Goal: Task Accomplishment & Management: Manage account settings

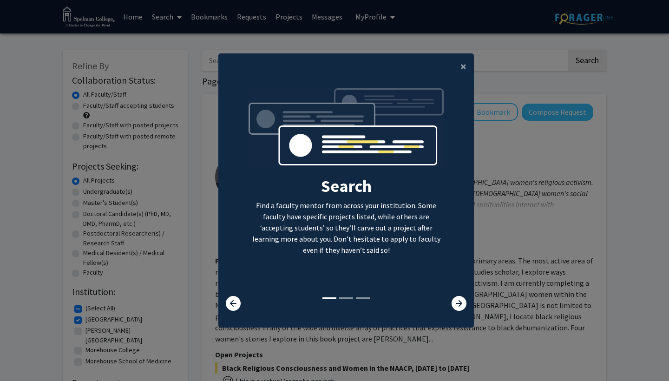
click at [458, 79] on div "Search Find a faculty mentor from across your institution. Some faculty have sp…" at bounding box center [346, 198] width 256 height 239
click at [464, 64] on span "×" at bounding box center [464, 66] width 6 height 14
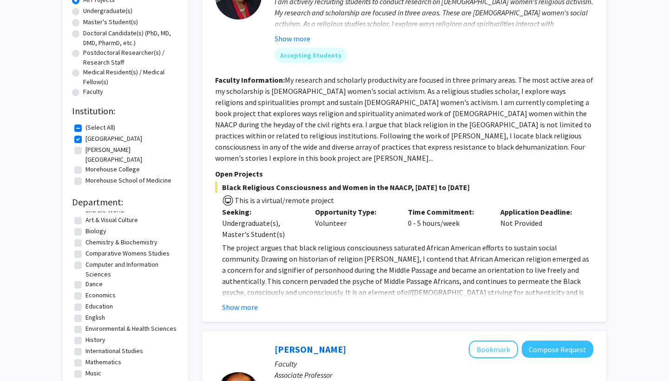
scroll to position [15, 0]
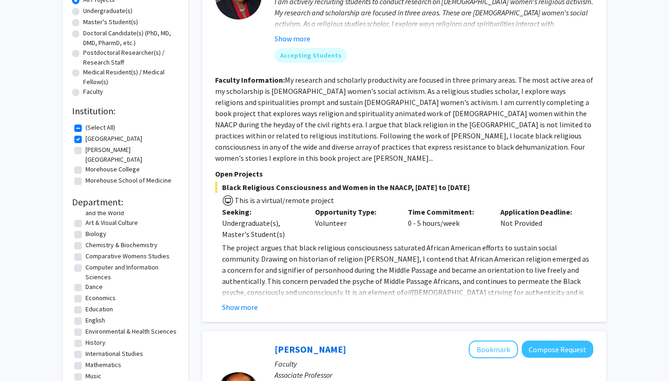
click at [110, 240] on label "Chemistry & Biochemistry" at bounding box center [122, 245] width 72 height 10
click at [92, 240] on input "Chemistry & Biochemistry" at bounding box center [89, 243] width 6 height 6
checkbox input "true"
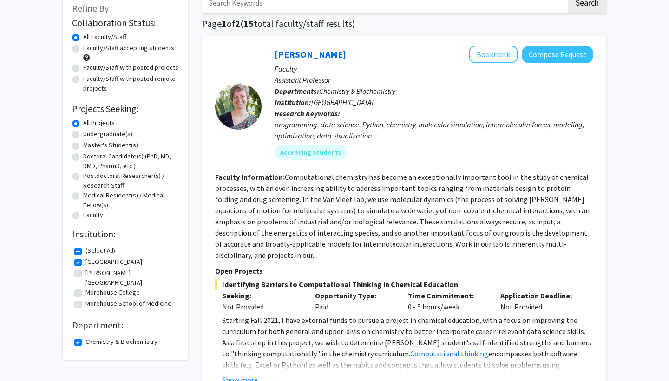
scroll to position [60, 0]
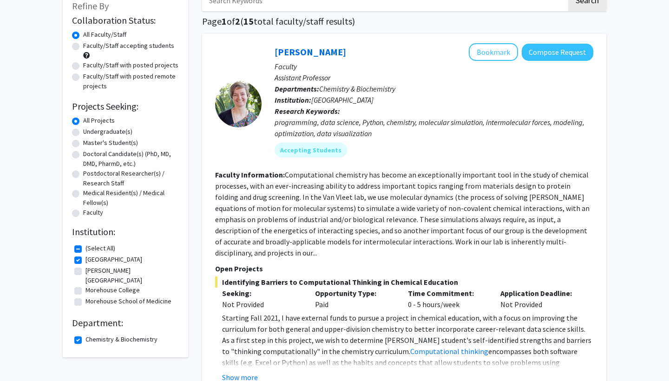
click at [101, 131] on label "Undergraduate(s)" at bounding box center [107, 132] width 49 height 10
click at [89, 131] on input "Undergraduate(s)" at bounding box center [86, 130] width 6 height 6
radio input "true"
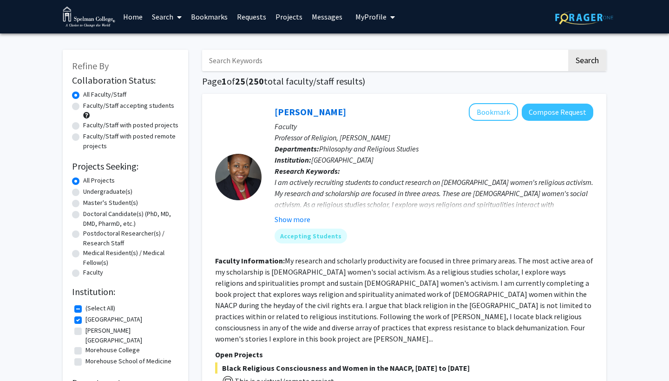
click at [363, 11] on button "My Profile" at bounding box center [375, 16] width 45 height 33
click at [385, 50] on span "View Profile" at bounding box center [413, 53] width 56 height 10
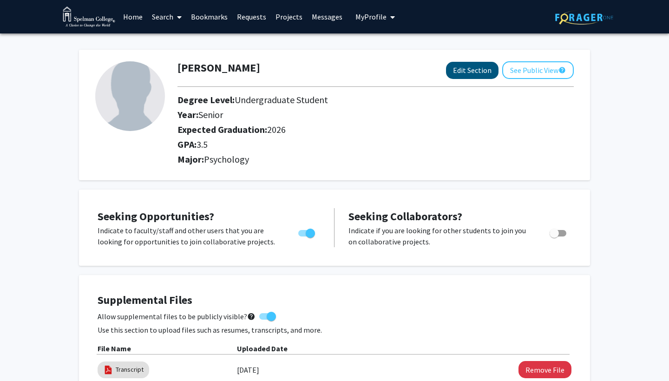
click at [476, 74] on button "Edit Section" at bounding box center [472, 70] width 53 height 17
select select "senior"
select select "2026"
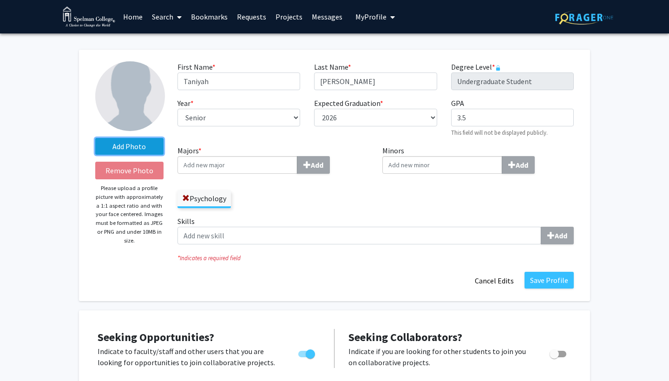
click at [131, 154] on label "Add Photo" at bounding box center [129, 146] width 68 height 17
click at [0, 0] on input "Add Photo" at bounding box center [0, 0] width 0 height 0
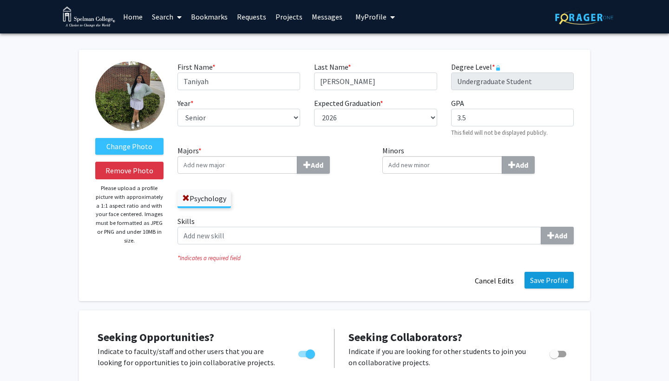
click at [561, 281] on button "Save Profile" at bounding box center [549, 280] width 49 height 17
